Goal: Transaction & Acquisition: Book appointment/travel/reservation

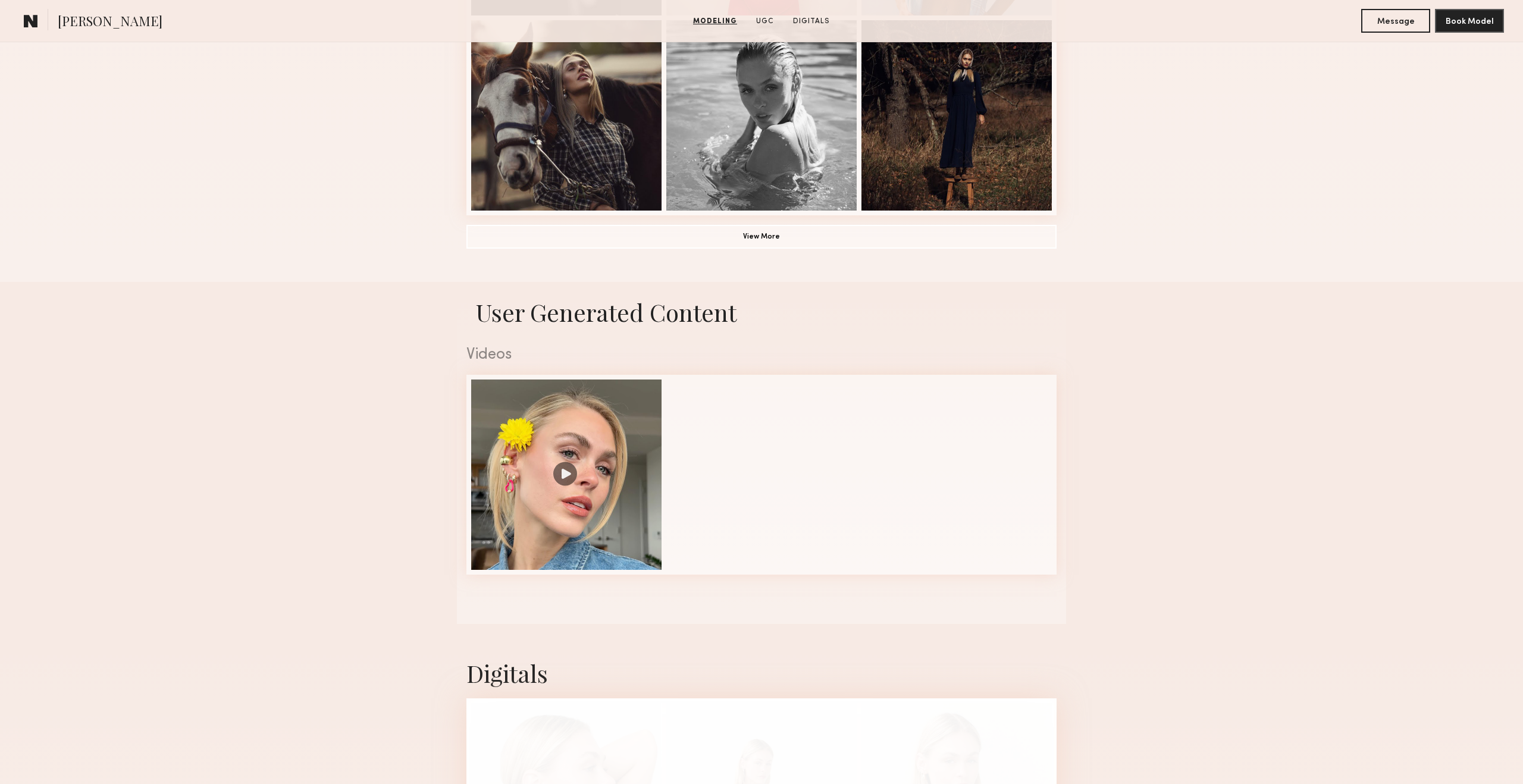
scroll to position [917, 0]
click at [562, 468] on div at bounding box center [566, 472] width 190 height 190
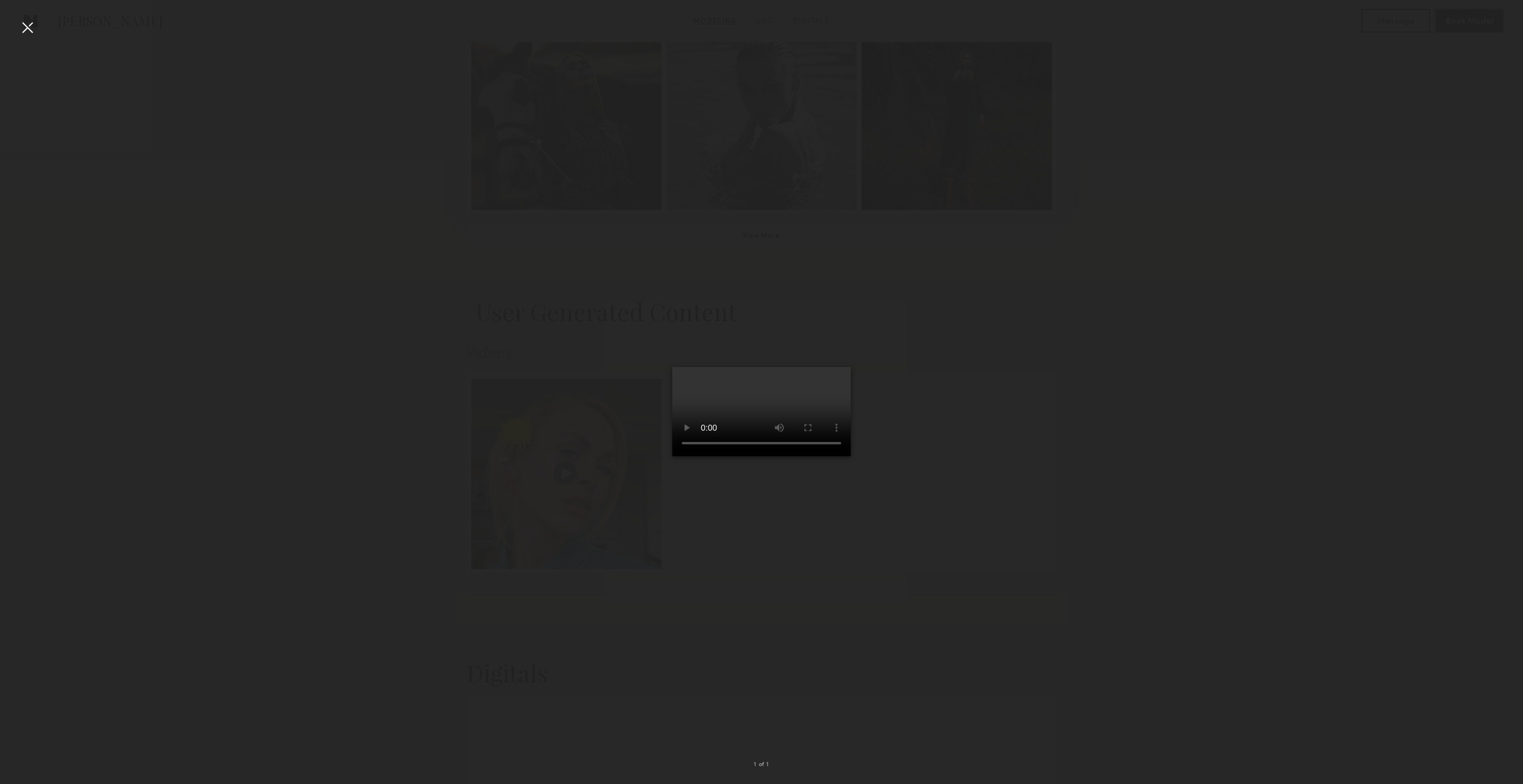
click at [19, 26] on div at bounding box center [28, 28] width 19 height 19
